Goal: Information Seeking & Learning: Learn about a topic

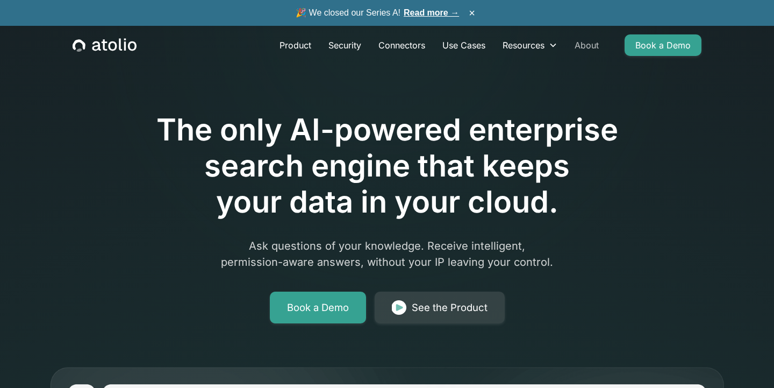
click at [587, 45] on link "About" at bounding box center [586, 45] width 41 height 22
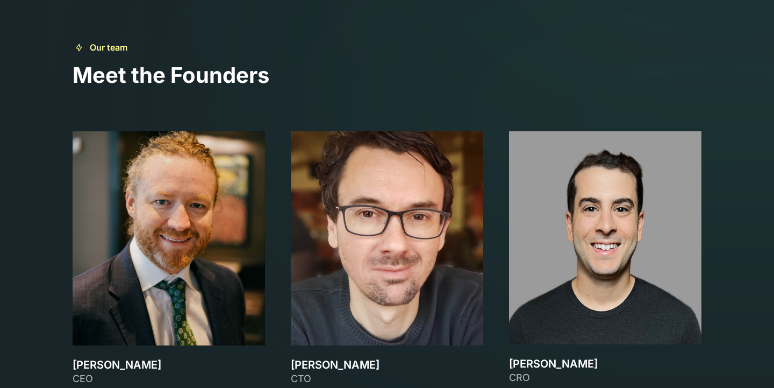
scroll to position [1615, 0]
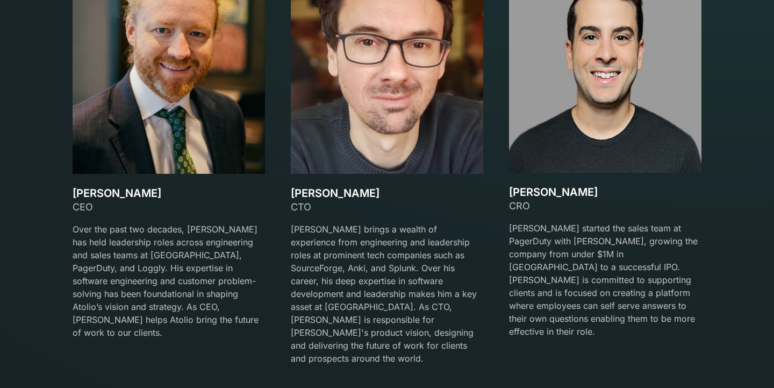
click at [97, 191] on h3 "[PERSON_NAME]" at bounding box center [169, 193] width 192 height 13
drag, startPoint x: 97, startPoint y: 191, endPoint x: 136, endPoint y: 191, distance: 39.2
click at [136, 191] on h3 "[PERSON_NAME]" at bounding box center [169, 193] width 192 height 13
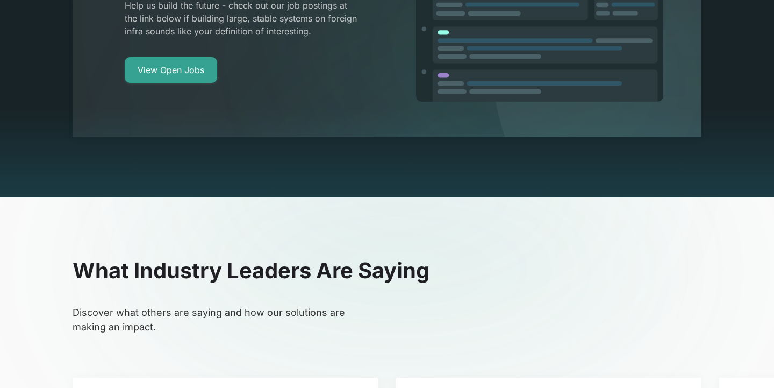
scroll to position [2111, 0]
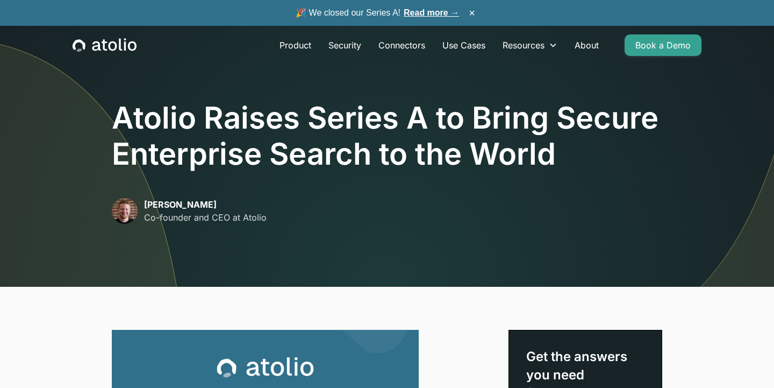
click at [132, 97] on img at bounding box center [93, 108] width 187 height 355
click at [132, 99] on img at bounding box center [93, 108] width 187 height 355
click at [237, 151] on h1 "Atolio Raises Series A to Bring Secure Enterprise Search to the World" at bounding box center [387, 136] width 550 height 72
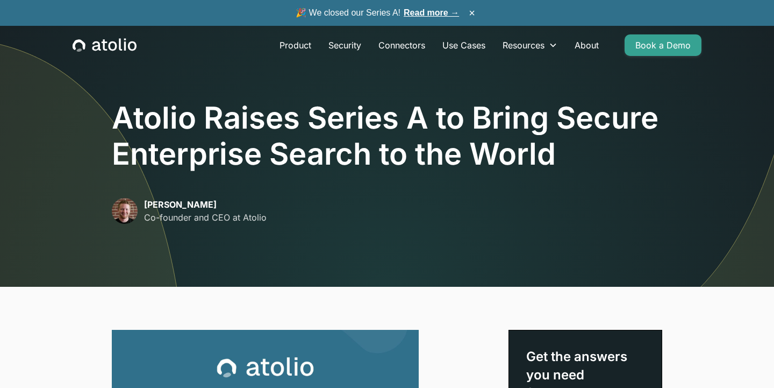
scroll to position [0, 0]
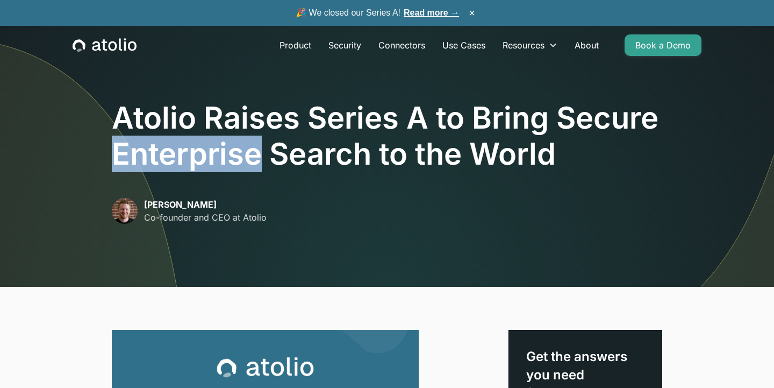
click at [237, 151] on h1 "Atolio Raises Series A to Bring Secure Enterprise Search to the World" at bounding box center [387, 136] width 550 height 72
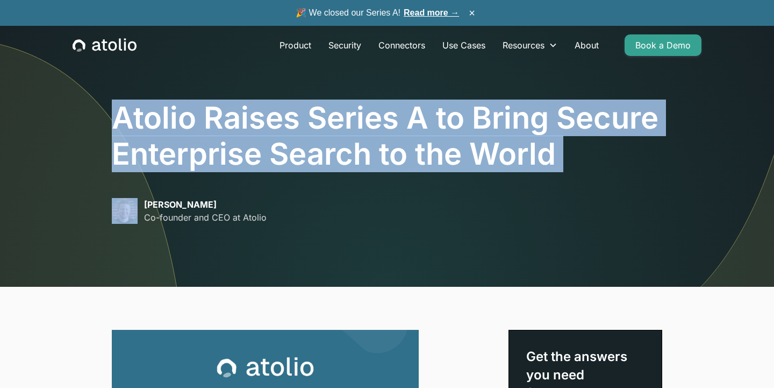
copy h1 "Atolio Raises Series A to Bring Secure Enterprise Search to the World"
drag, startPoint x: 237, startPoint y: 151, endPoint x: 266, endPoint y: 163, distance: 30.8
click at [266, 165] on h1 "Atolio Raises Series A to Bring Secure Enterprise Search to the World" at bounding box center [387, 136] width 550 height 72
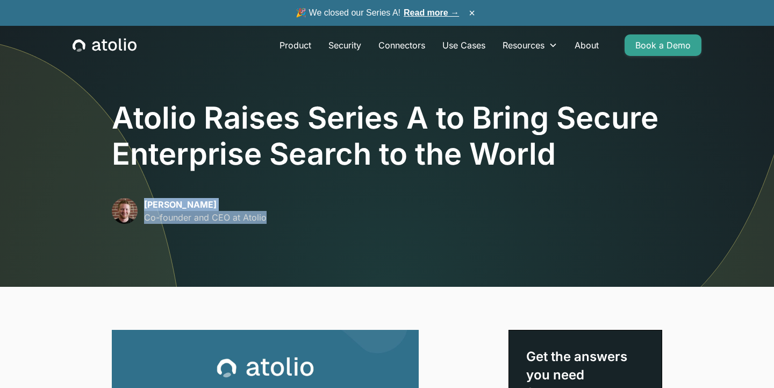
copy div "David Lanstein Co-founder and CEO at Atolio"
drag, startPoint x: 277, startPoint y: 230, endPoint x: 147, endPoint y: 197, distance: 133.6
click at [147, 197] on div "Atolio Raises Series A to Bring Secure Enterprise Search to the World David Lan…" at bounding box center [387, 169] width 688 height 235
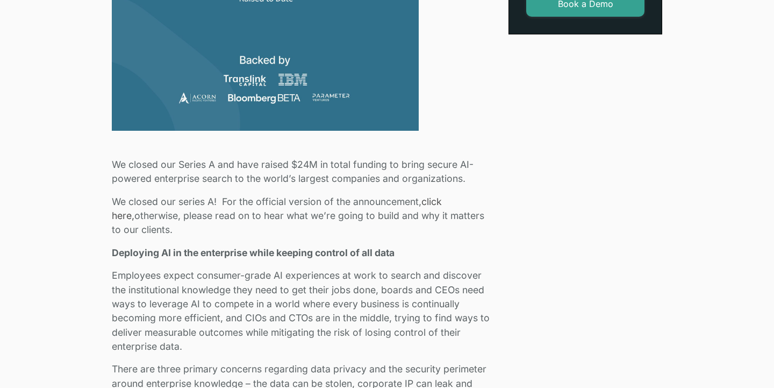
click at [177, 161] on p "We closed our Series A and have raised $24M in total funding to bring secure AI…" at bounding box center [304, 172] width 384 height 28
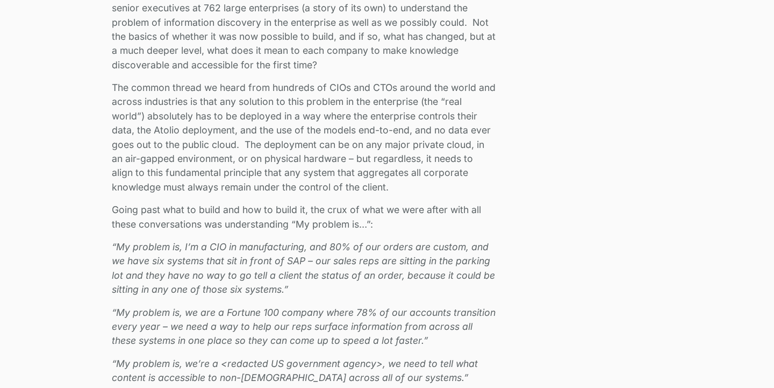
scroll to position [1243, 0]
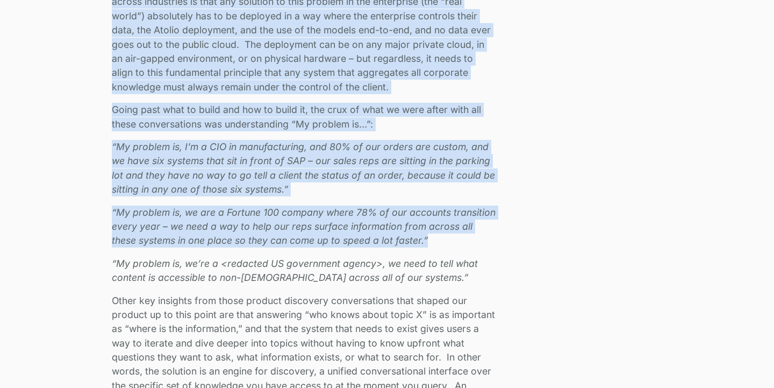
copy div "We closed our Series A and have raised $24M in total funding to bring secure AI…"
drag, startPoint x: 177, startPoint y: 161, endPoint x: 218, endPoint y: 189, distance: 49.4
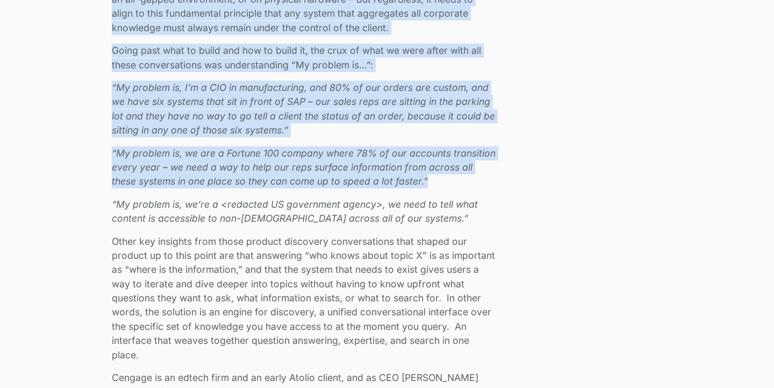
scroll to position [1303, 0]
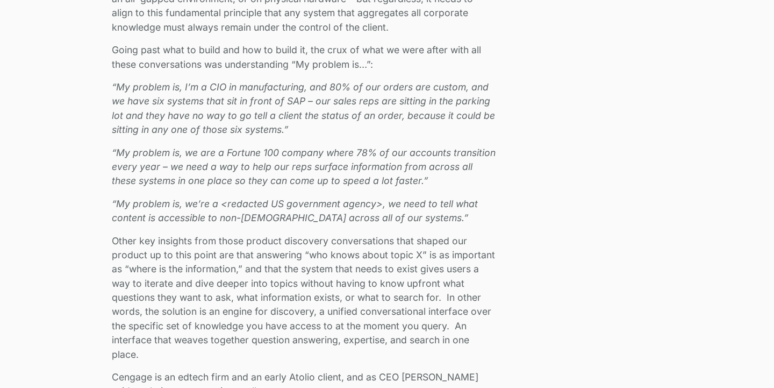
click at [199, 201] on em "“My problem is, we’re a <redacted US government agency>, we need to tell what c…" at bounding box center [295, 210] width 366 height 25
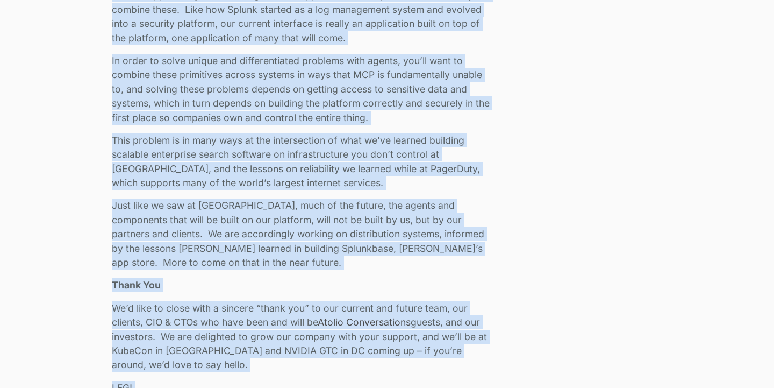
scroll to position [2244, 0]
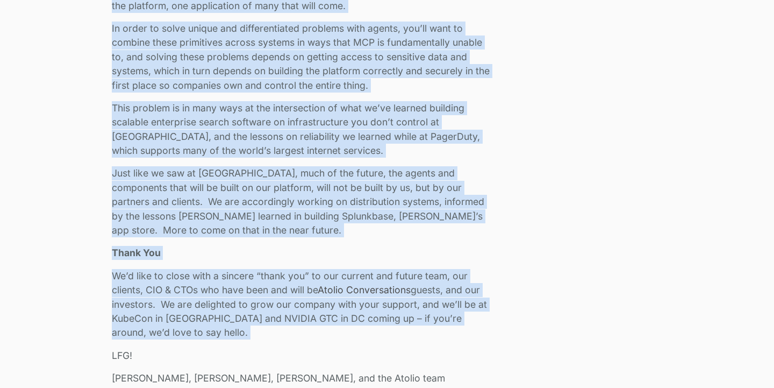
copy div "“My problem is, we’re a <redacted US government agency>, we need to tell what c…"
drag, startPoint x: 199, startPoint y: 201, endPoint x: 224, endPoint y: 311, distance: 112.9
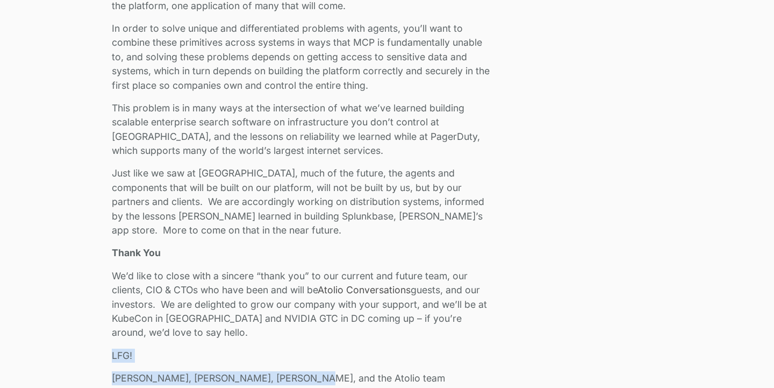
copy div "LFG! Mark, Gareth, David, and the Atolio team"
drag, startPoint x: 100, startPoint y: 328, endPoint x: 367, endPoint y: 356, distance: 268.7
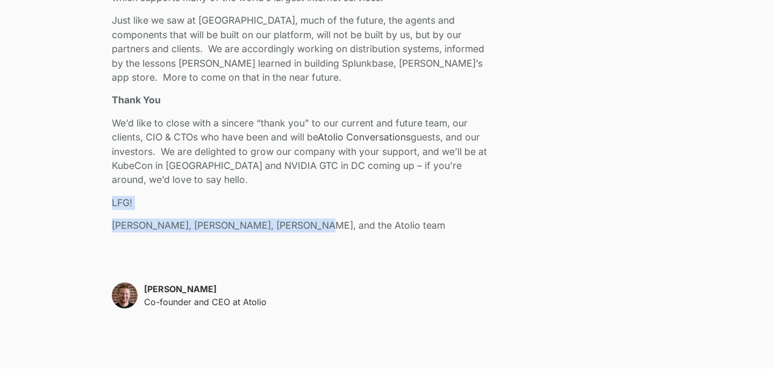
scroll to position [2566, 0]
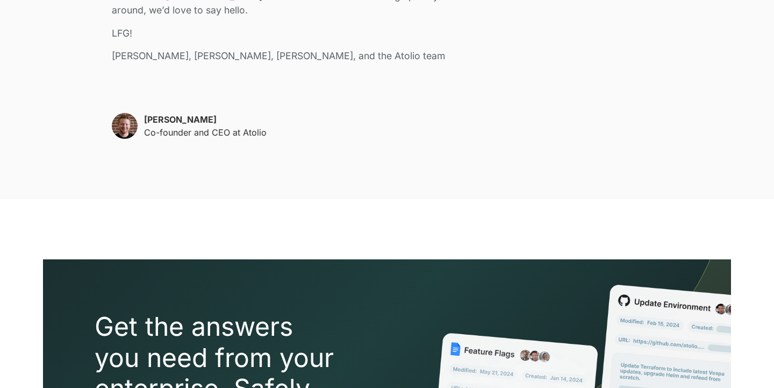
copy div "David Lanstein Co-founder and CEO at Atolio"
drag, startPoint x: 145, startPoint y: 91, endPoint x: 291, endPoint y: 113, distance: 148.5
click at [291, 113] on div "David Lanstein Co-founder and CEO at Atolio" at bounding box center [304, 126] width 384 height 26
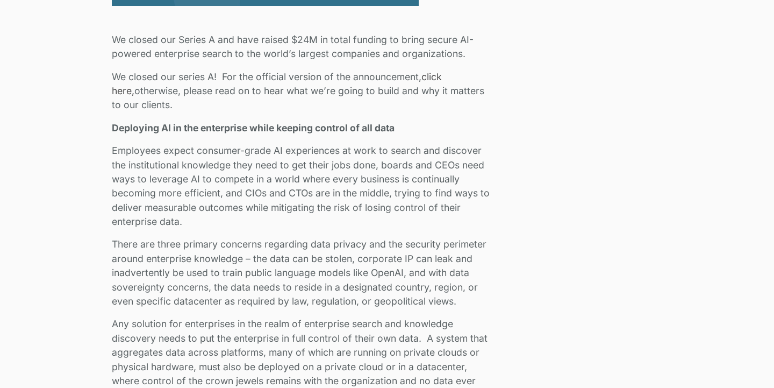
scroll to position [665, 0]
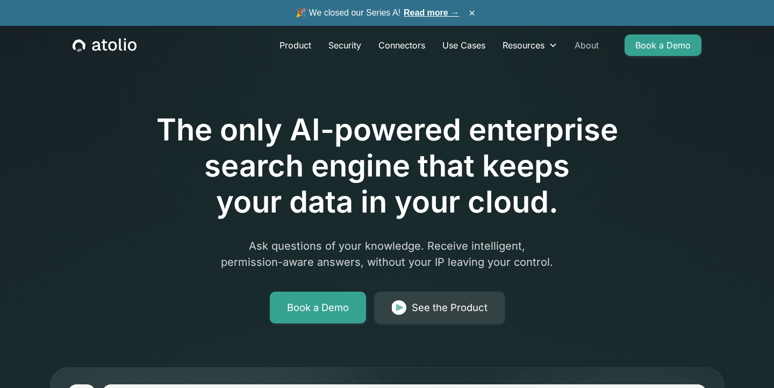
drag, startPoint x: 0, startPoint y: 0, endPoint x: 577, endPoint y: 49, distance: 579.4
click at [577, 49] on div "Product Security Connectors Use Cases Resources Blog Podcast Case Studies Docum…" at bounding box center [486, 45] width 431 height 22
click at [577, 49] on link "About" at bounding box center [586, 45] width 41 height 22
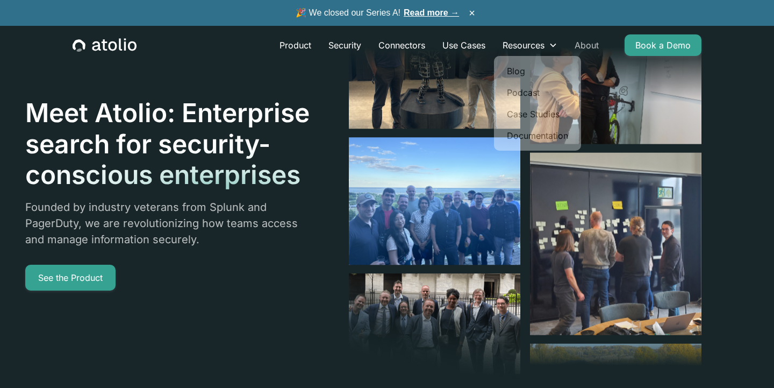
click at [582, 51] on link "About" at bounding box center [586, 45] width 41 height 22
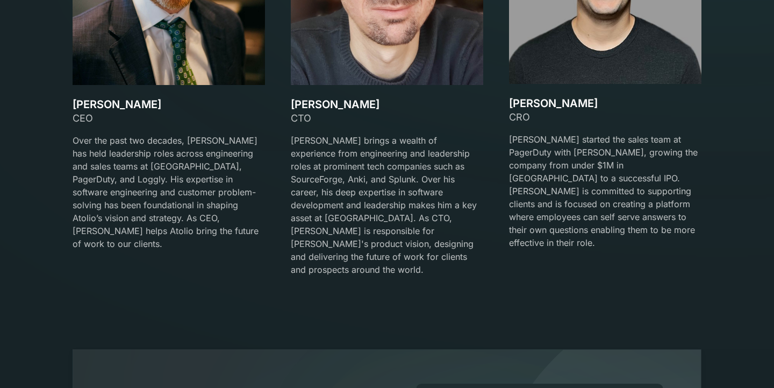
scroll to position [1630, 0]
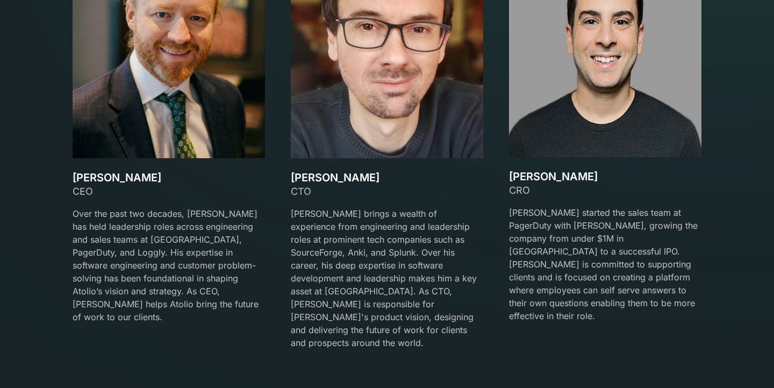
click at [311, 183] on h3 "Gareth Watts" at bounding box center [387, 177] width 192 height 13
drag, startPoint x: 311, startPoint y: 183, endPoint x: 337, endPoint y: 183, distance: 25.3
click at [335, 183] on h3 "Gareth Watts" at bounding box center [387, 177] width 192 height 13
click at [337, 183] on h3 "Gareth Watts" at bounding box center [387, 177] width 192 height 13
drag, startPoint x: 337, startPoint y: 183, endPoint x: 308, endPoint y: 183, distance: 28.5
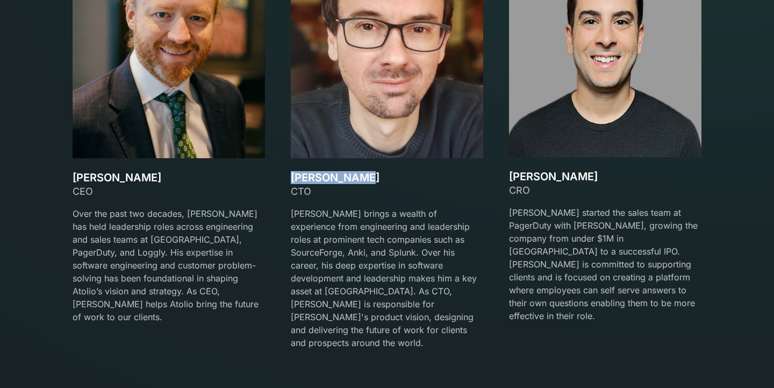
click at [308, 183] on h3 "Gareth Watts" at bounding box center [387, 177] width 192 height 13
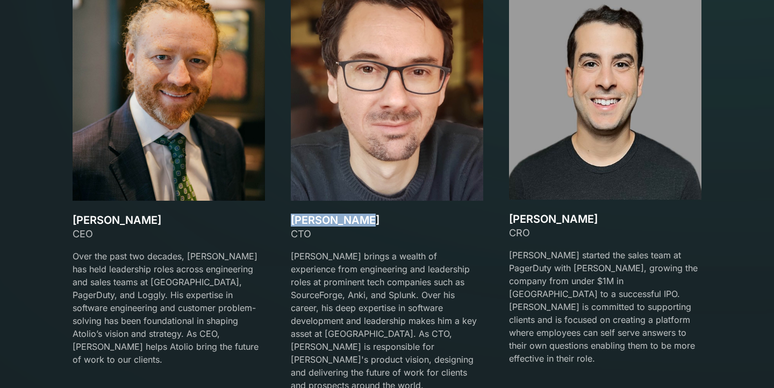
scroll to position [1531, 0]
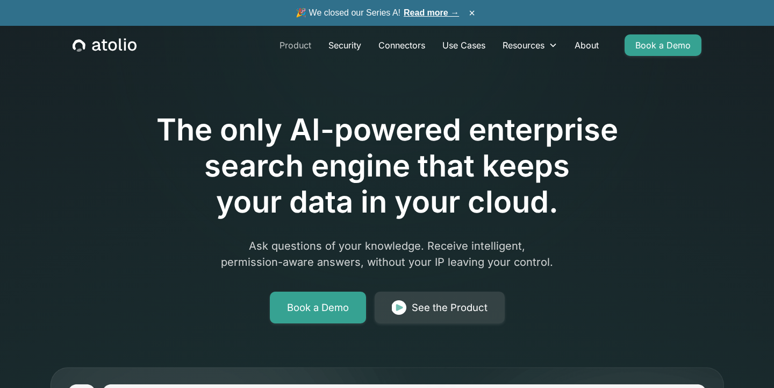
click at [304, 43] on link "Product" at bounding box center [295, 45] width 49 height 22
